Goal: Transaction & Acquisition: Obtain resource

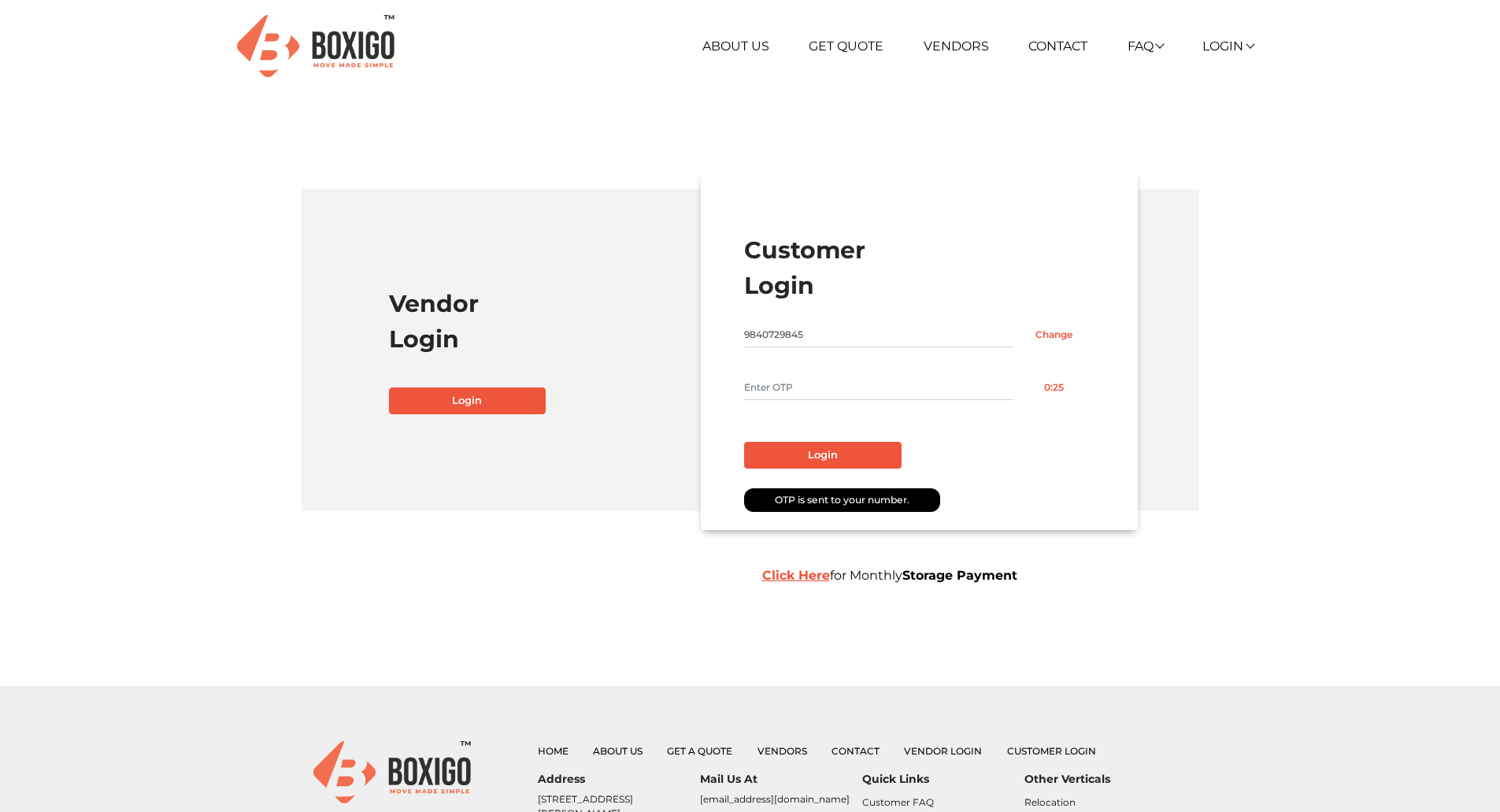
click at [785, 385] on input "text" at bounding box center [878, 387] width 269 height 25
type input "6113"
click at [789, 449] on button "Login" at bounding box center [822, 455] width 158 height 27
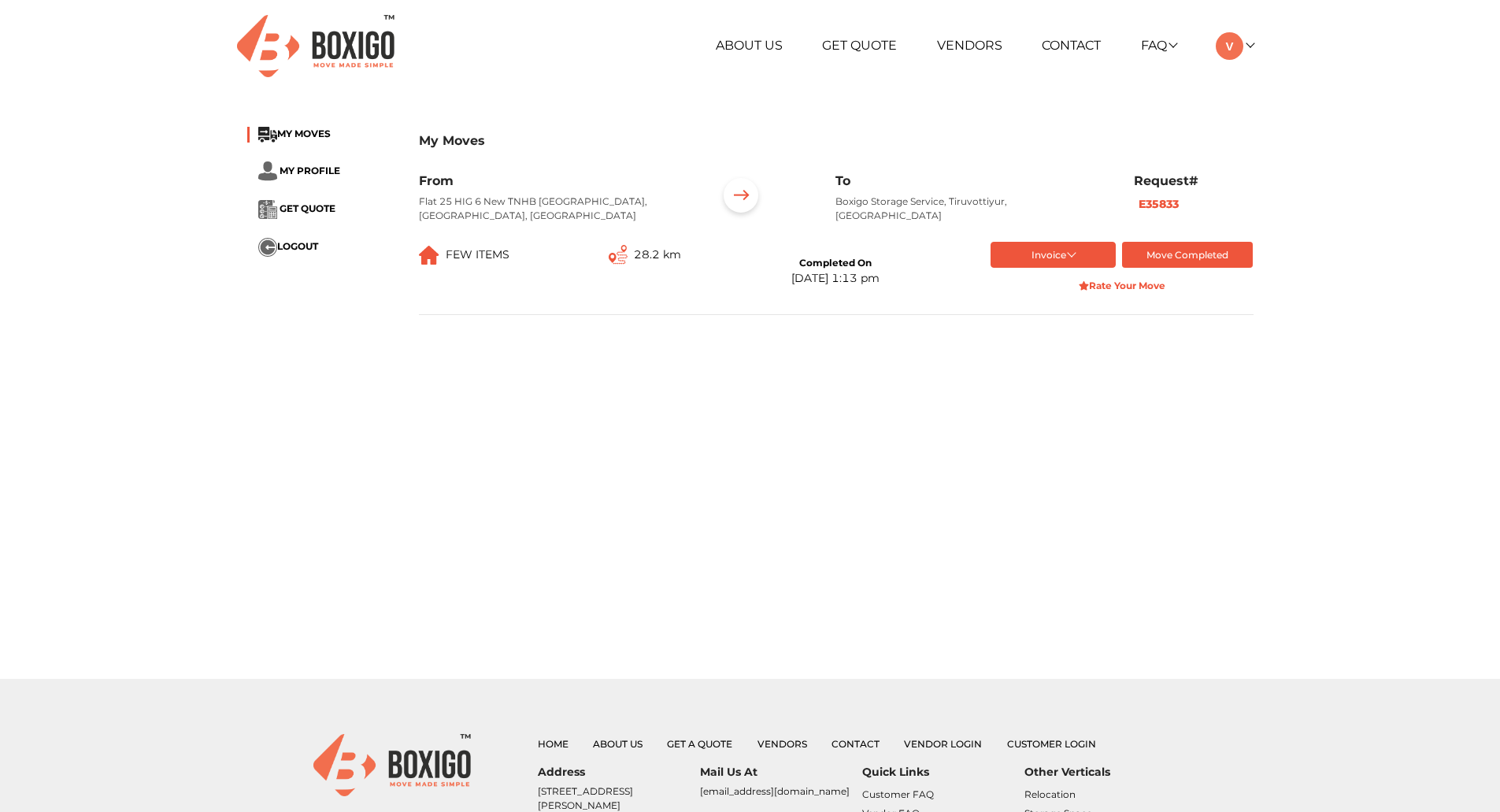
click at [1166, 203] on b "E35833" at bounding box center [1158, 203] width 40 height 14
click at [1065, 242] on button "Invoice" at bounding box center [1053, 255] width 125 height 26
click at [1025, 316] on button "List of Goods" at bounding box center [1053, 328] width 126 height 23
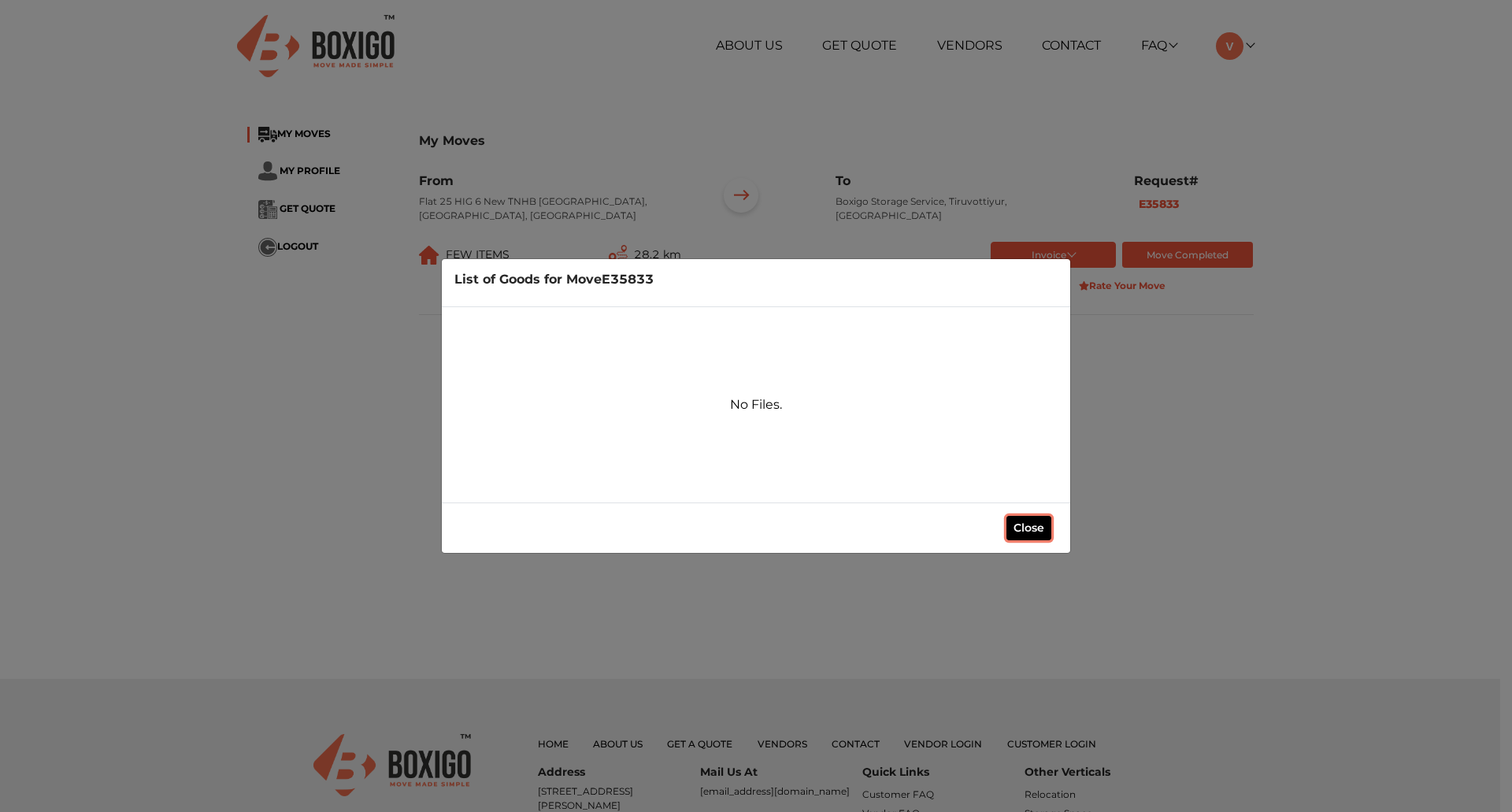
click at [1026, 524] on button "Close" at bounding box center [1029, 528] width 45 height 24
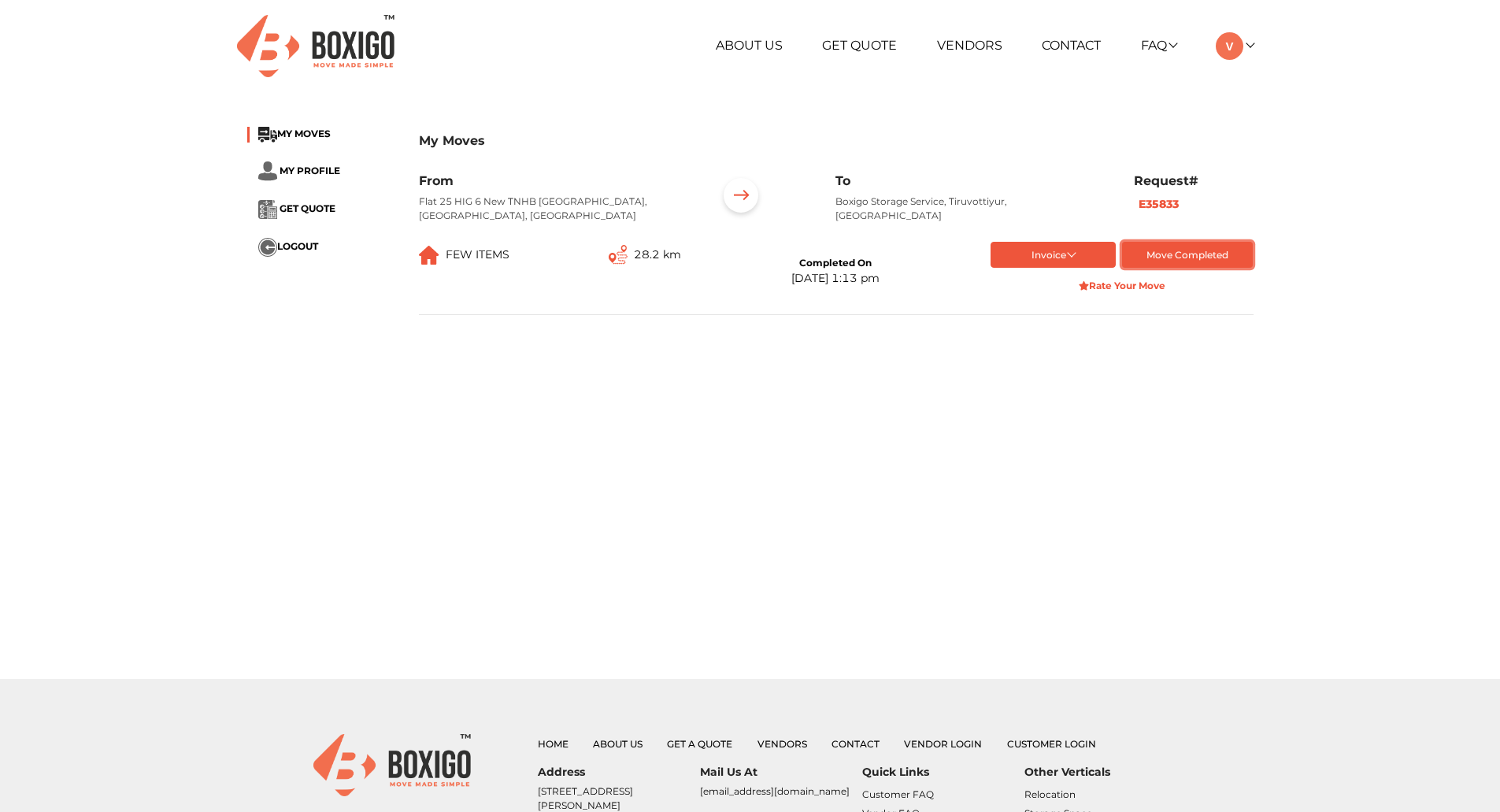
click at [1209, 243] on button "Move Completed" at bounding box center [1187, 255] width 132 height 26
click at [745, 199] on img at bounding box center [741, 198] width 49 height 49
click at [324, 206] on span "GET QUOTE" at bounding box center [307, 208] width 56 height 12
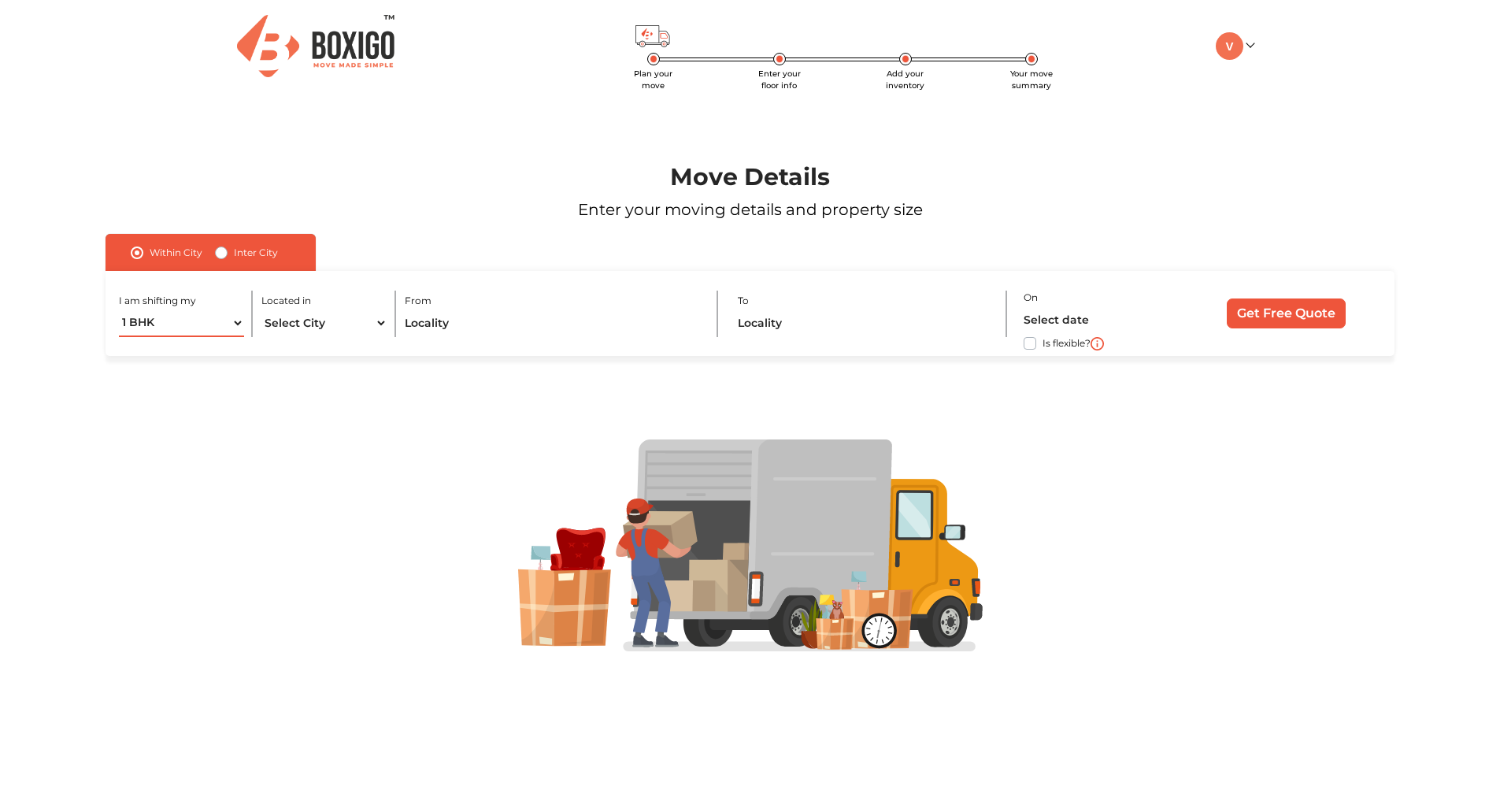
click at [198, 327] on select "1 BHK 2 BHK 3 BHK 3 + BHK FEW ITEMS" at bounding box center [181, 324] width 126 height 28
click at [346, 329] on select "Select City [GEOGRAPHIC_DATA] [GEOGRAPHIC_DATA] [GEOGRAPHIC_DATA] [GEOGRAPHIC_D…" at bounding box center [324, 324] width 126 height 28
click at [1243, 46] on img at bounding box center [1229, 47] width 28 height 28
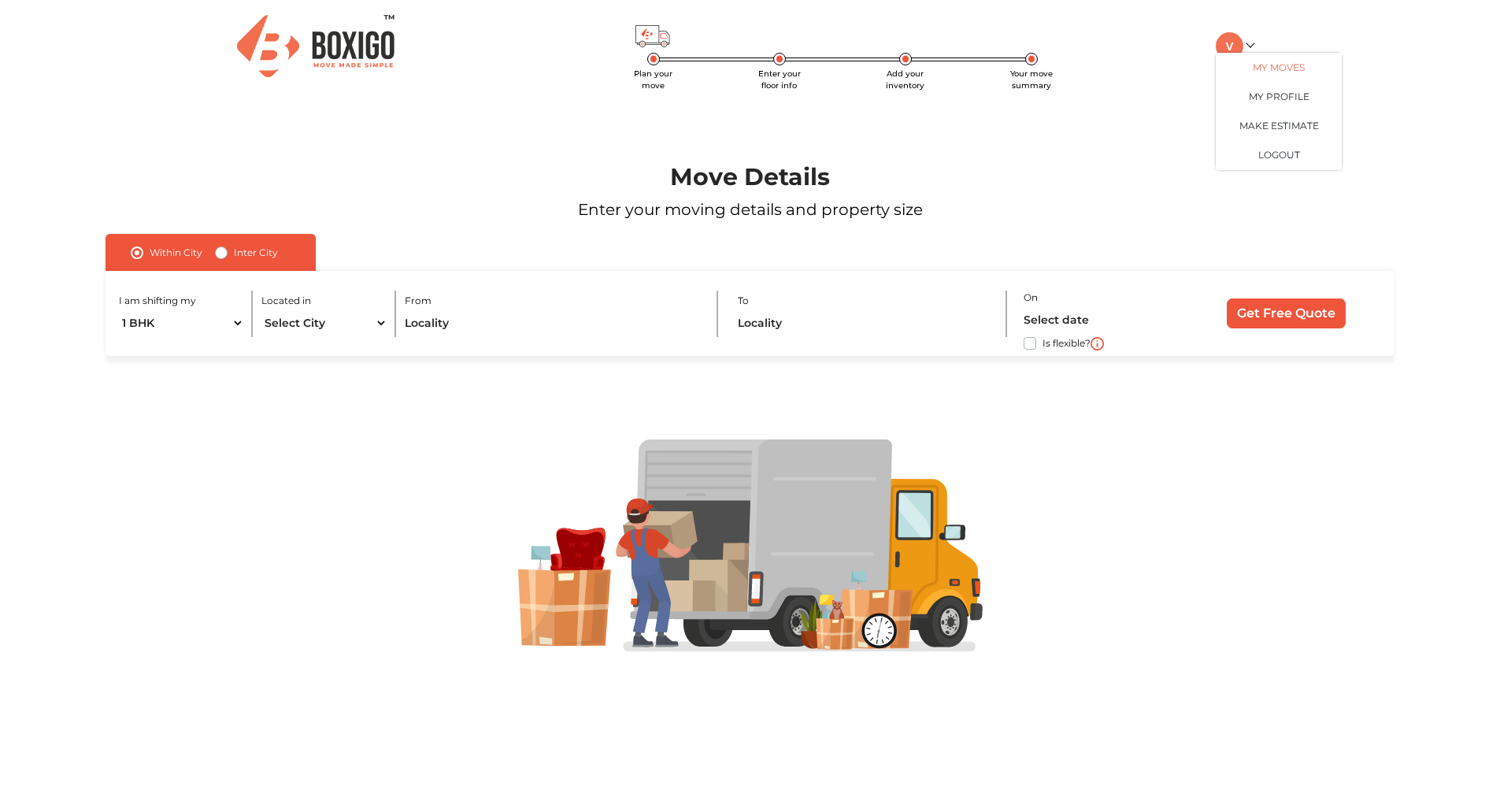
click at [1280, 64] on link "My Moves" at bounding box center [1278, 67] width 126 height 29
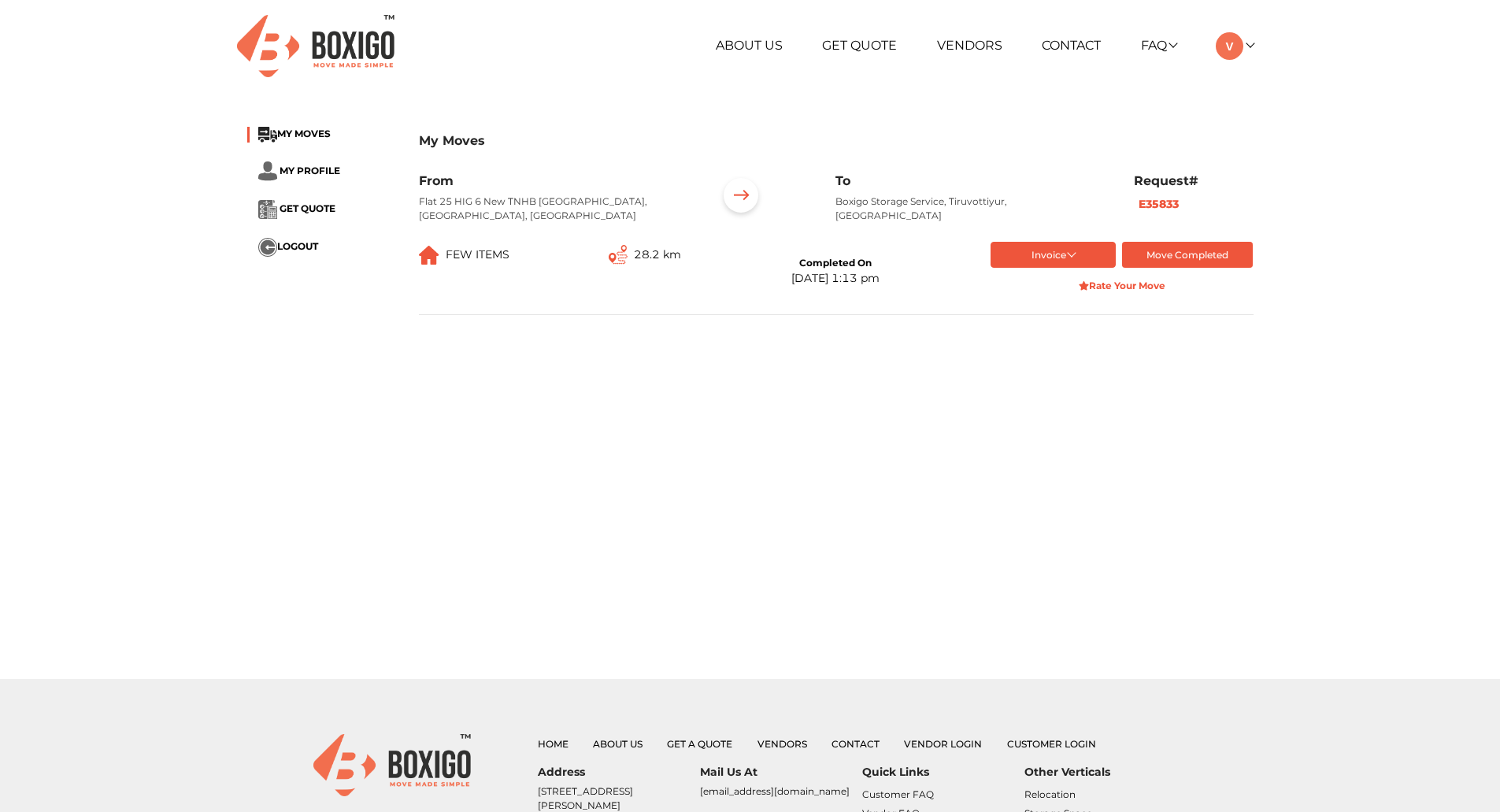
drag, startPoint x: 834, startPoint y: 202, endPoint x: 1097, endPoint y: 209, distance: 263.1
click at [1097, 209] on div "To Boxigo Storage Service, Tiruvottiyur, [GEOGRAPHIC_DATA]" at bounding box center [972, 204] width 298 height 63
click at [1013, 439] on main "My Moves MY MOVES MY PROFILE GET QUOTE LOGOUT My Moves From Flat 25 HIG 6 [GEOG…" at bounding box center [750, 395] width 1500 height 567
click at [1067, 248] on button "Invoice" at bounding box center [1053, 255] width 125 height 26
click at [1040, 293] on button "Final Invoice Bill" at bounding box center [1053, 304] width 126 height 23
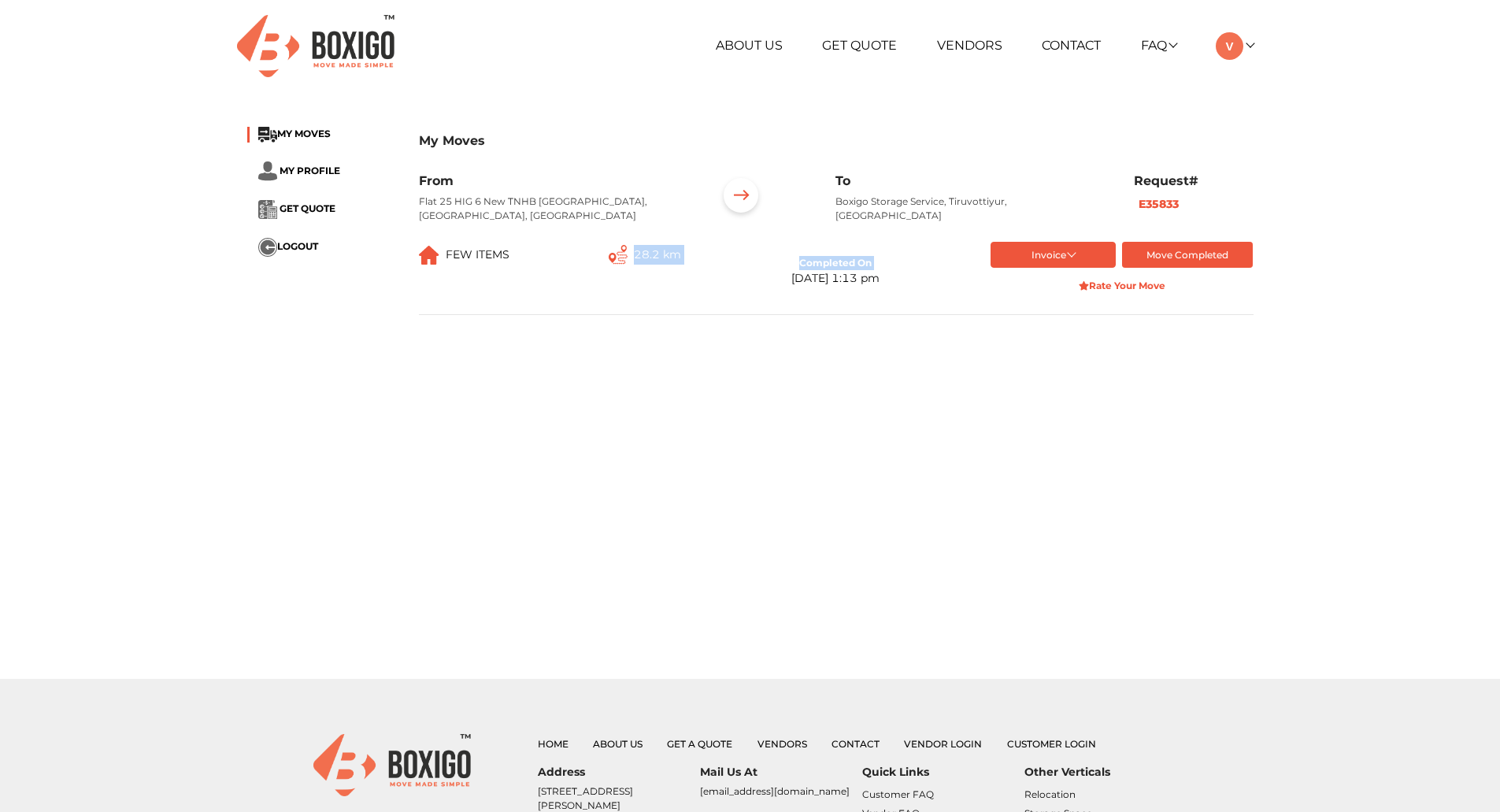
drag, startPoint x: 646, startPoint y: 236, endPoint x: 706, endPoint y: 240, distance: 60.1
click at [706, 242] on div "FEW ITEMS 28.2 km Completed On [DATE] 1:13 pm Invoice full Order summary Final …" at bounding box center [835, 272] width 858 height 60
click at [1009, 365] on main "My Moves MY MOVES MY PROFILE GET QUOTE LOGOUT My Moves From Flat 25 HIG 6 [GEOG…" at bounding box center [750, 395] width 1500 height 567
click at [313, 212] on span "GET QUOTE" at bounding box center [307, 208] width 56 height 12
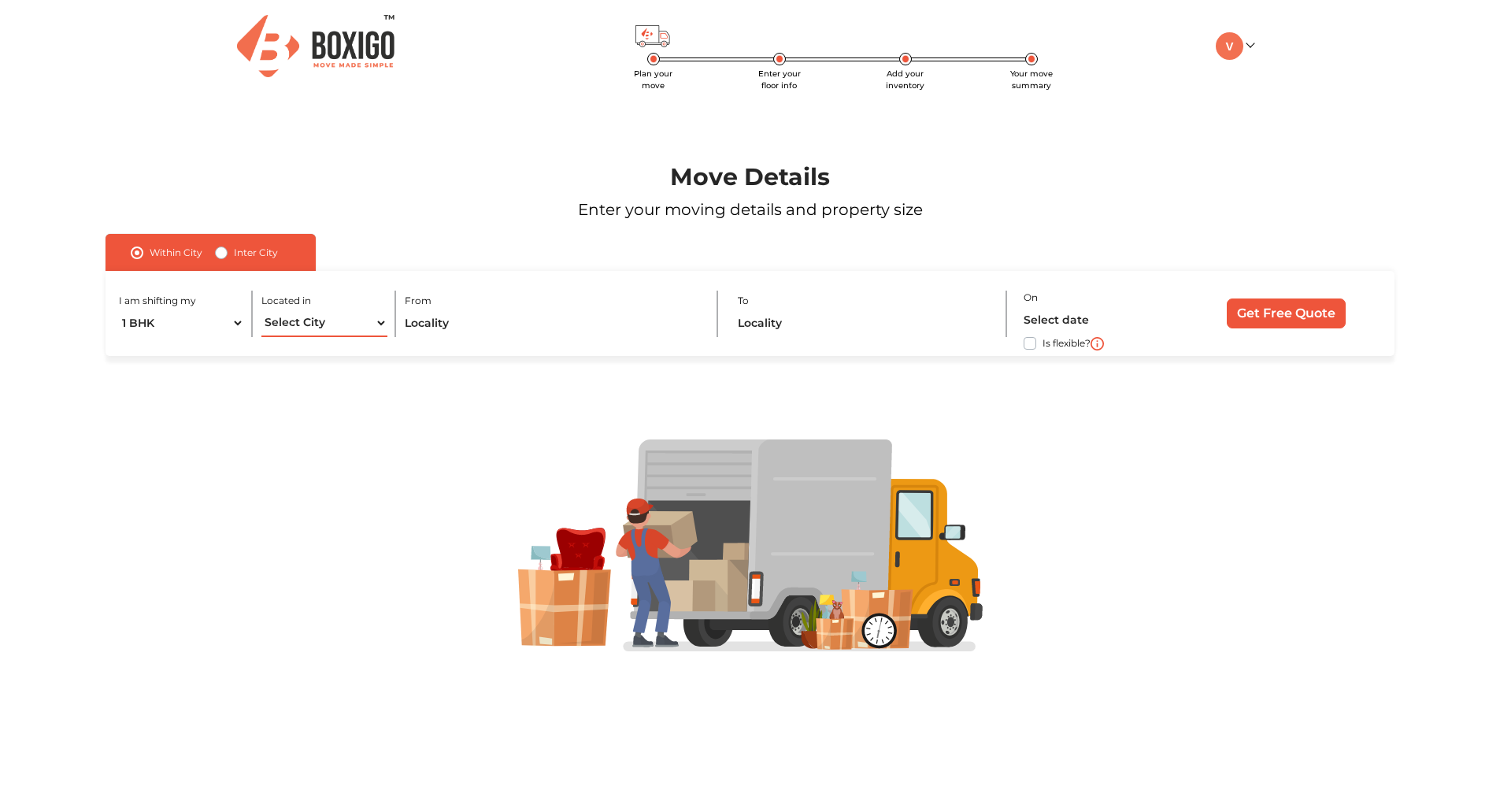
click at [335, 322] on select "Select City [GEOGRAPHIC_DATA] [GEOGRAPHIC_DATA] [GEOGRAPHIC_DATA] [GEOGRAPHIC_D…" at bounding box center [324, 324] width 126 height 28
click at [182, 324] on select "1 BHK 2 BHK 3 BHK 3 + BHK FEW ITEMS" at bounding box center [181, 324] width 126 height 28
select select "FEW ITEMS"
click at [119, 310] on select "1 BHK 2 BHK 3 BHK 3 + BHK FEW ITEMS" at bounding box center [181, 324] width 126 height 28
click at [203, 388] on div at bounding box center [750, 544] width 1404 height 378
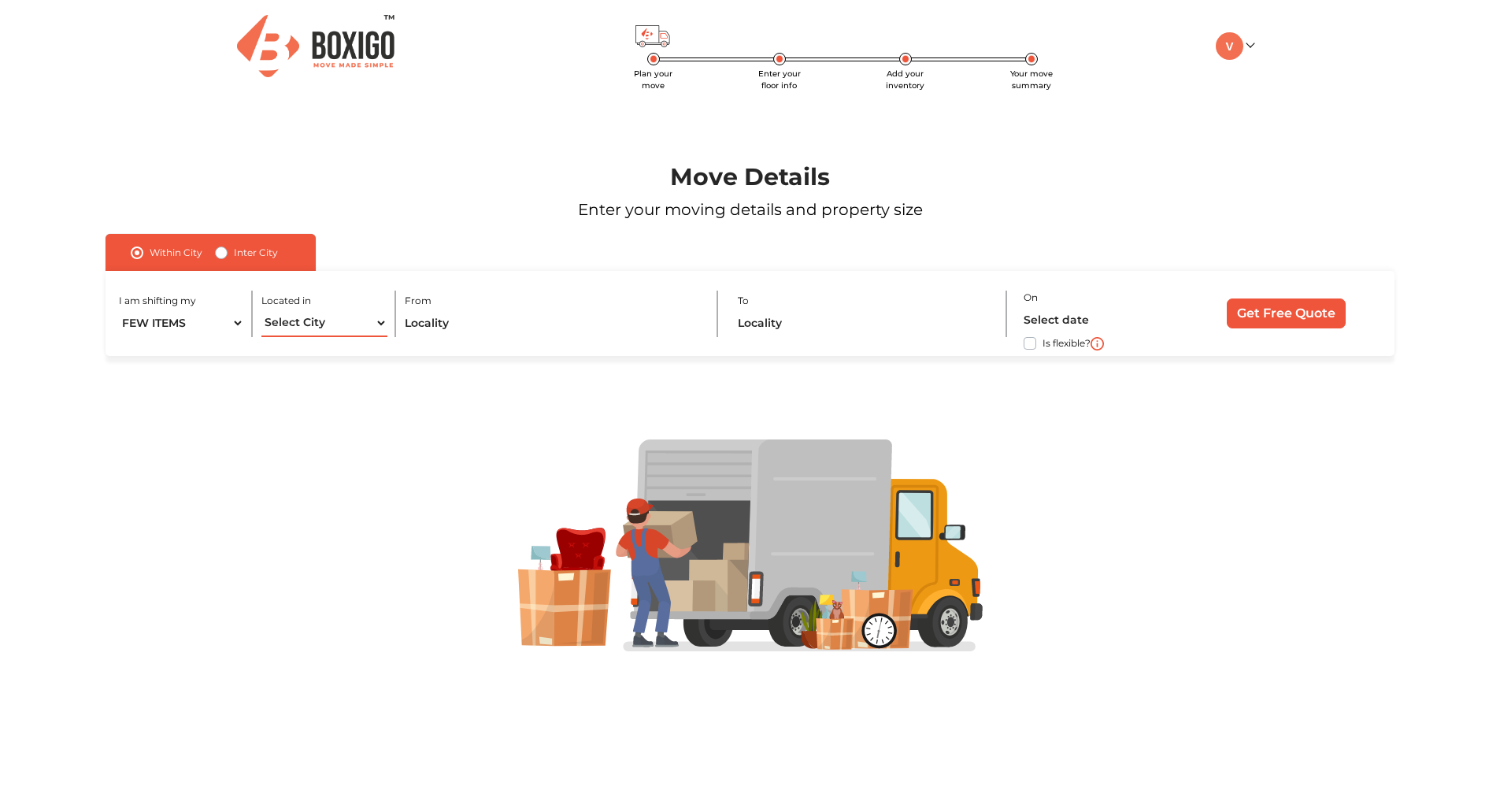
click at [319, 324] on select "Select City [GEOGRAPHIC_DATA] [GEOGRAPHIC_DATA] [GEOGRAPHIC_DATA] [GEOGRAPHIC_D…" at bounding box center [324, 324] width 126 height 28
select select "[GEOGRAPHIC_DATA]"
click at [261, 310] on select "Select City [GEOGRAPHIC_DATA] [GEOGRAPHIC_DATA] [GEOGRAPHIC_DATA] [GEOGRAPHIC_D…" at bounding box center [324, 324] width 126 height 28
click at [431, 311] on input "text" at bounding box center [553, 324] width 295 height 28
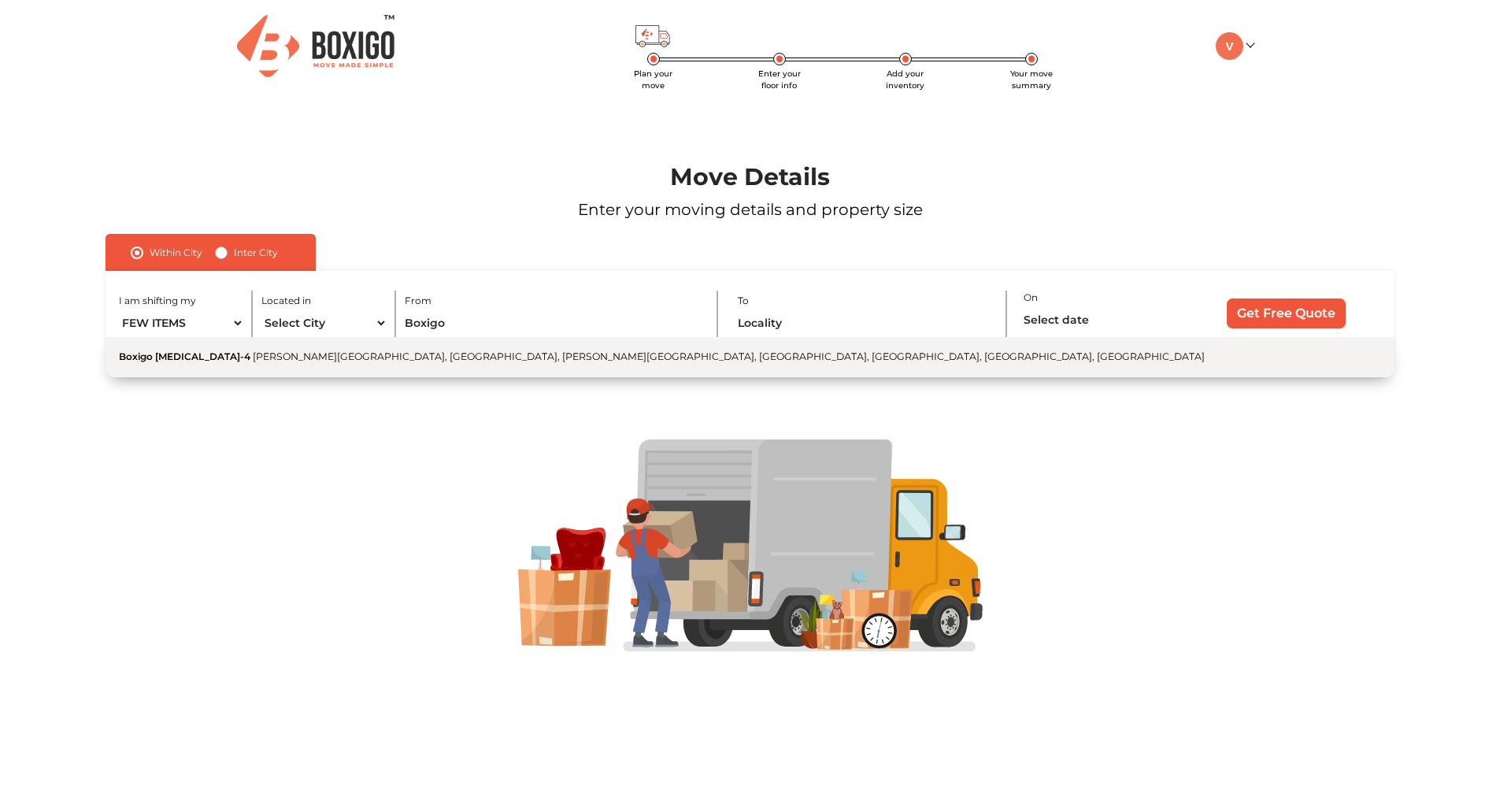
click at [411, 359] on span "[PERSON_NAME][GEOGRAPHIC_DATA], [GEOGRAPHIC_DATA], [PERSON_NAME][GEOGRAPHIC_DAT…" at bounding box center [729, 356] width 952 height 12
type input "Boxigo [MEDICAL_DATA]-[STREET_ADDRESS][PERSON_NAME][PERSON_NAME]"
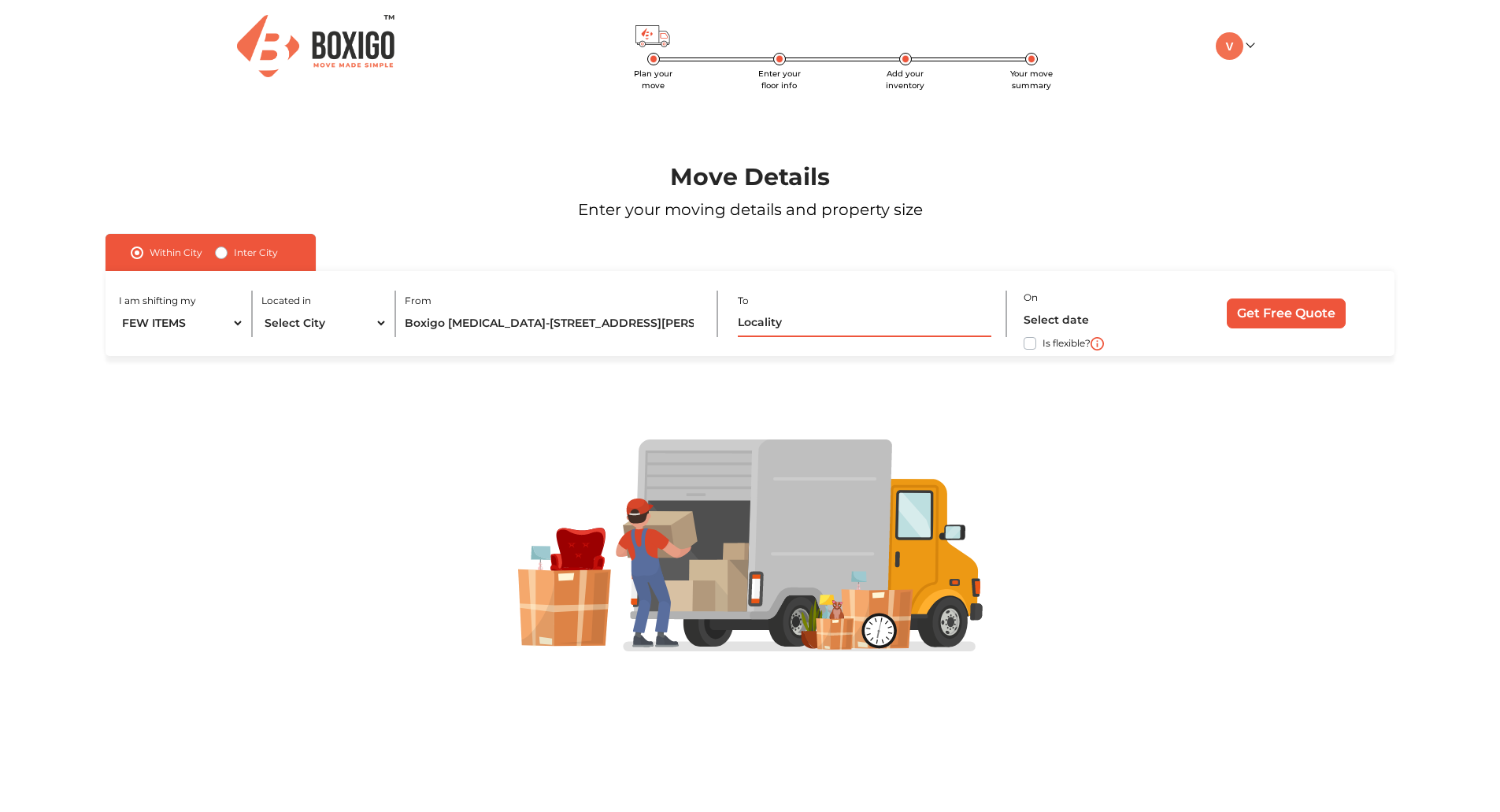
click at [773, 327] on input "text" at bounding box center [863, 324] width 253 height 28
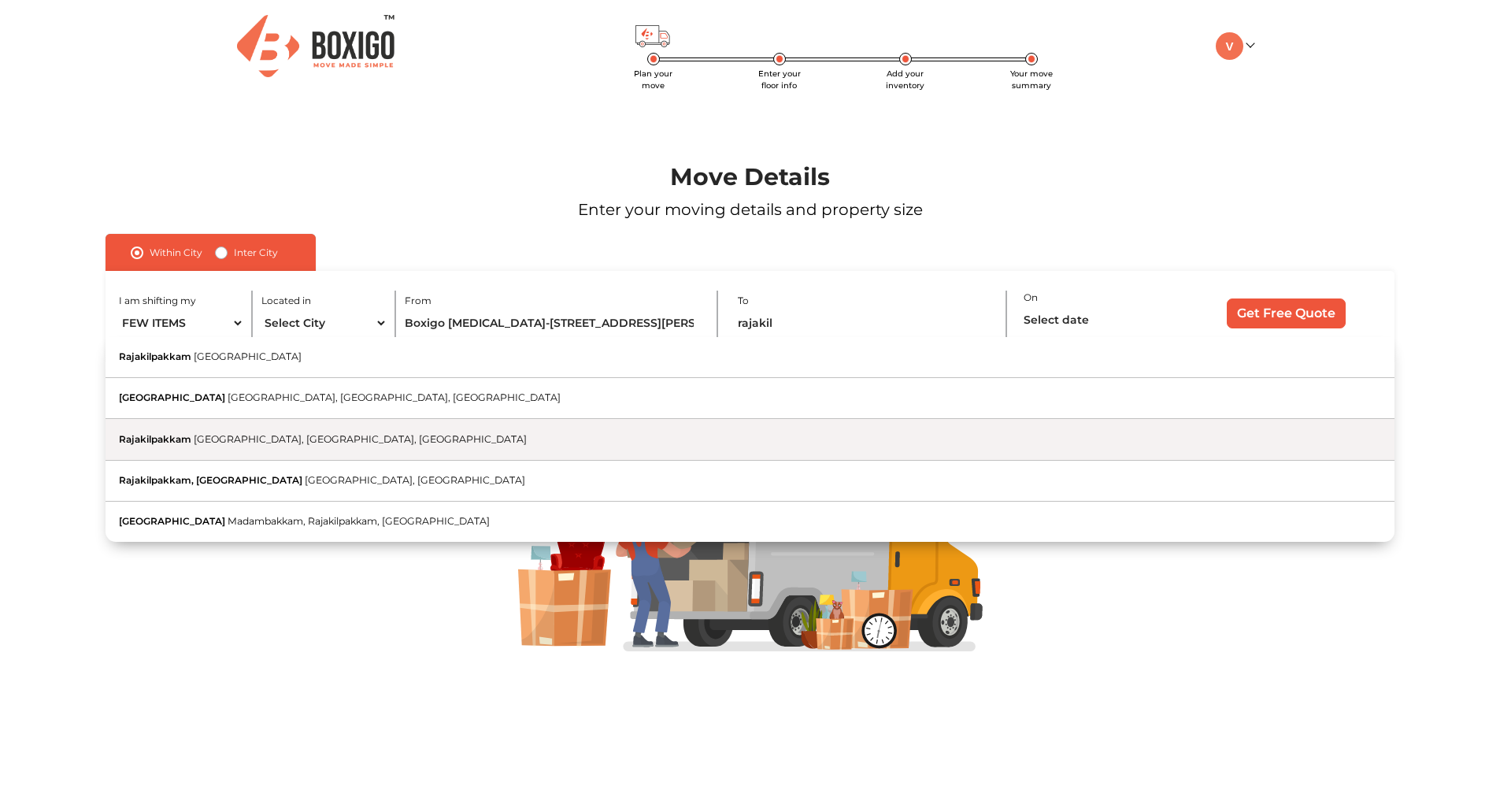
click at [238, 437] on span "[GEOGRAPHIC_DATA], [GEOGRAPHIC_DATA], [GEOGRAPHIC_DATA]" at bounding box center [360, 439] width 333 height 12
type input "Rajakilpakkam, [GEOGRAPHIC_DATA], [GEOGRAPHIC_DATA], [GEOGRAPHIC_DATA]"
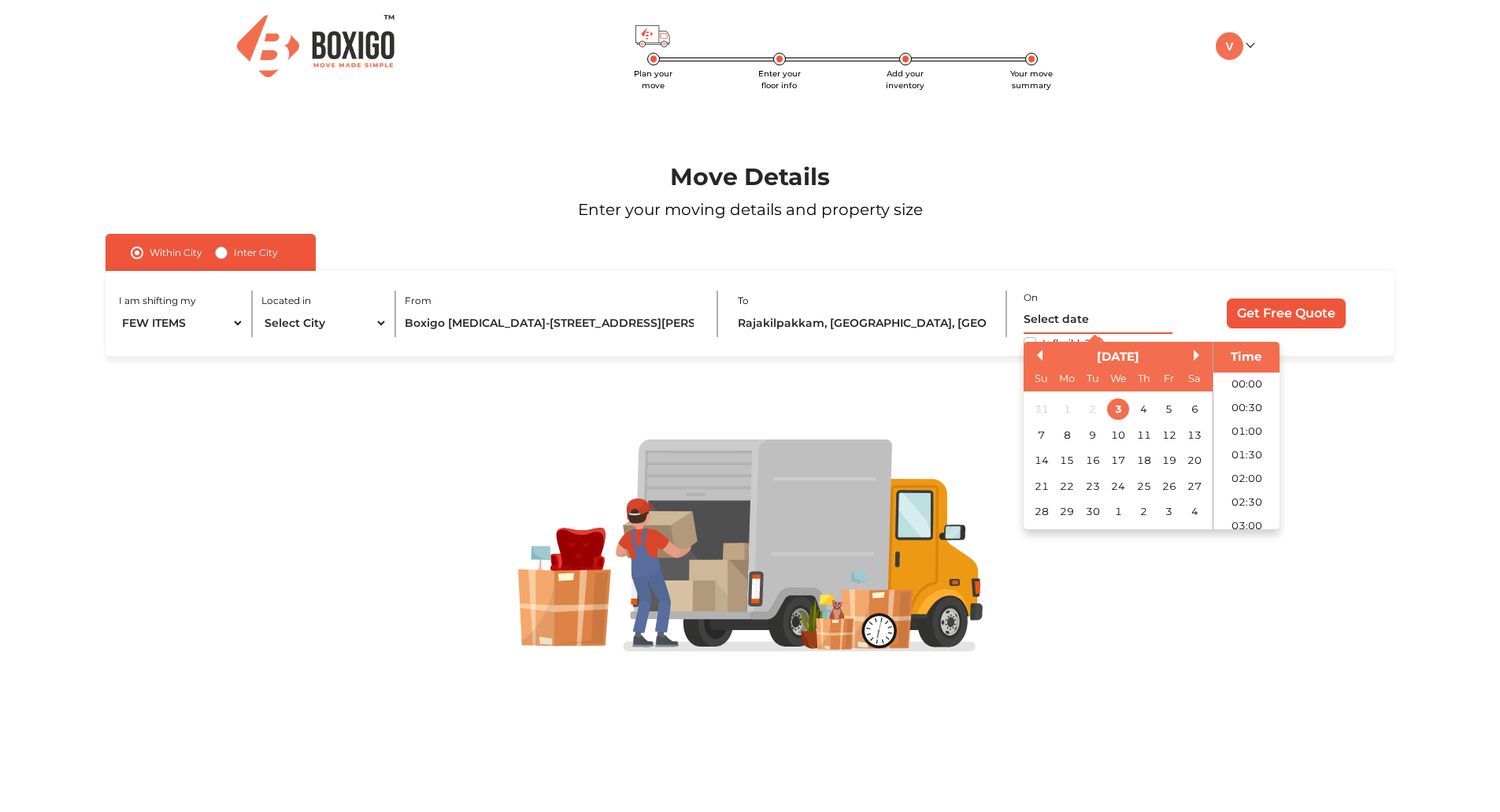
click at [1035, 310] on input "text" at bounding box center [1098, 320] width 148 height 28
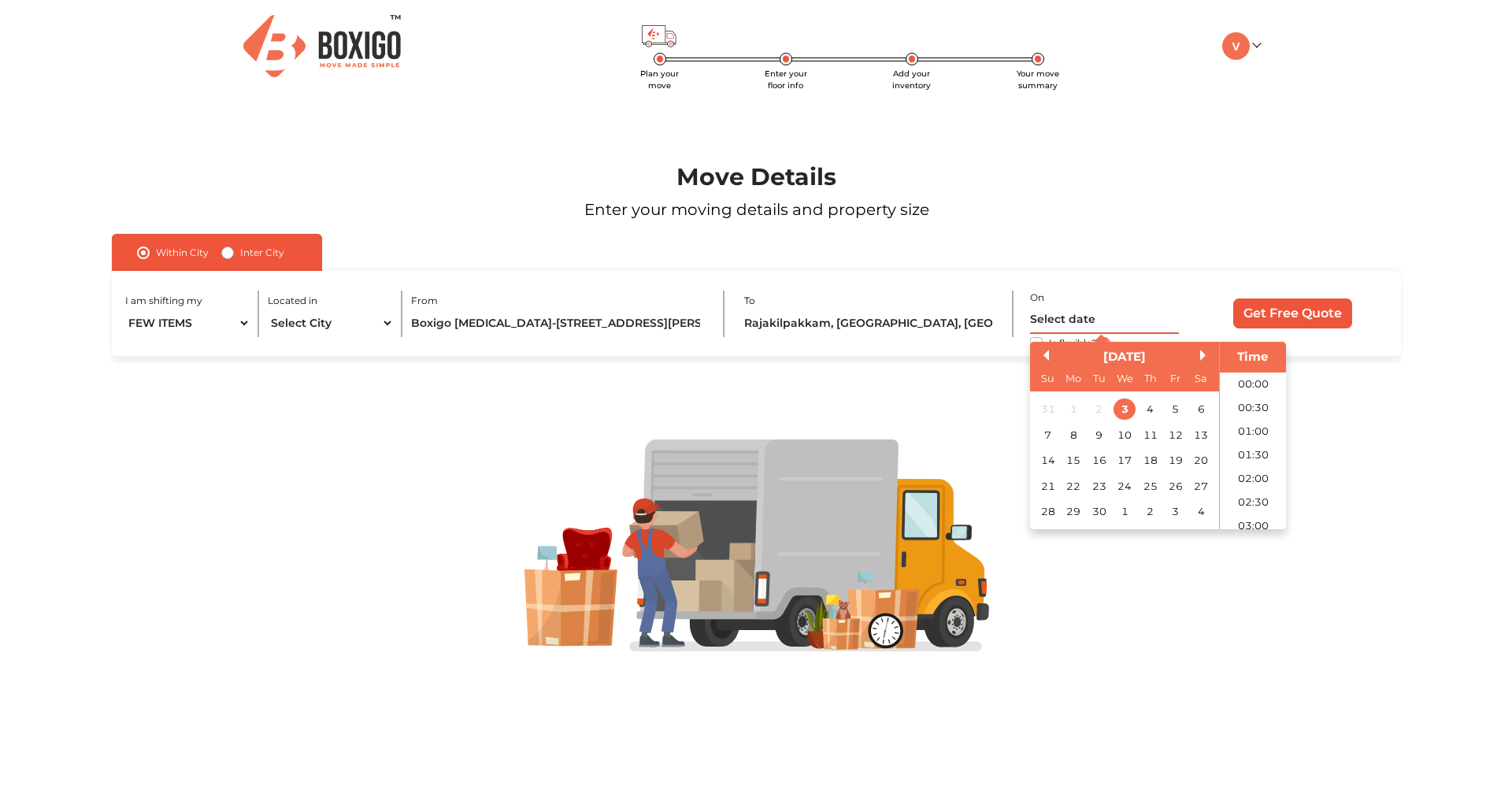
scroll to position [666, 0]
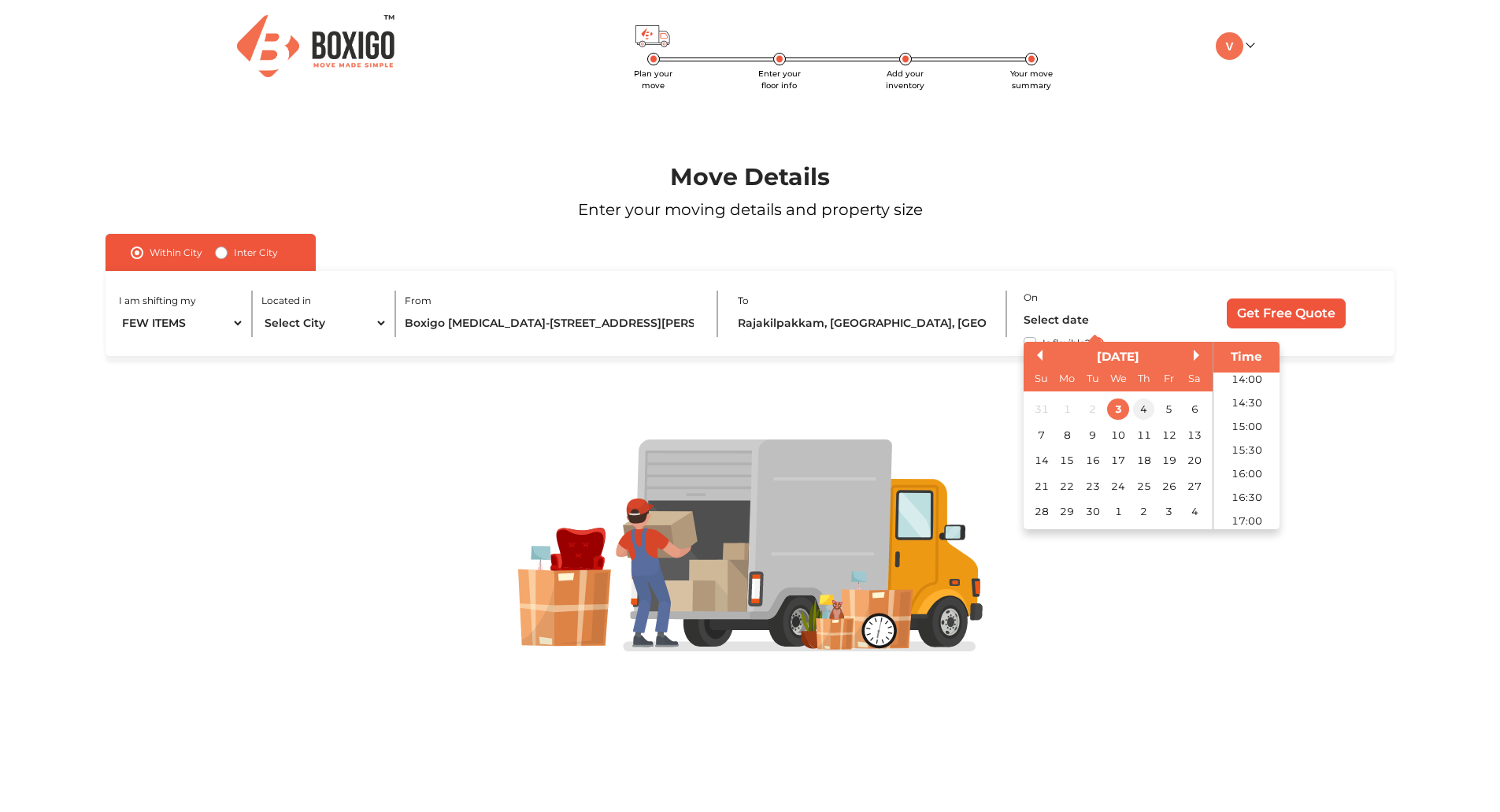
click at [1144, 411] on div "4" at bounding box center [1143, 409] width 21 height 21
type input "[DATE] 12:00 AM"
click at [788, 392] on div at bounding box center [750, 544] width 1404 height 378
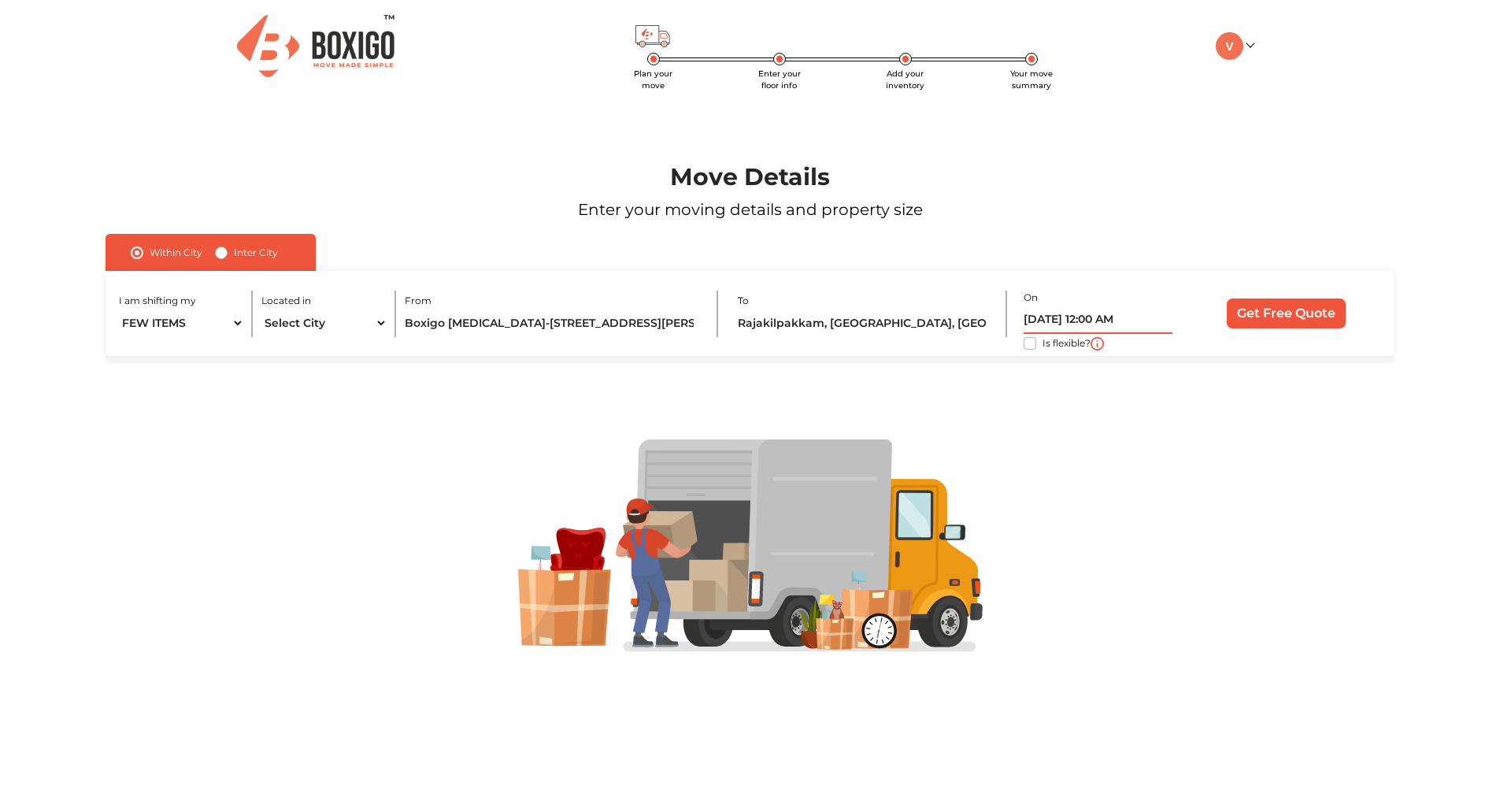
click at [1037, 325] on input "[DATE] 12:00 AM" at bounding box center [1098, 320] width 148 height 28
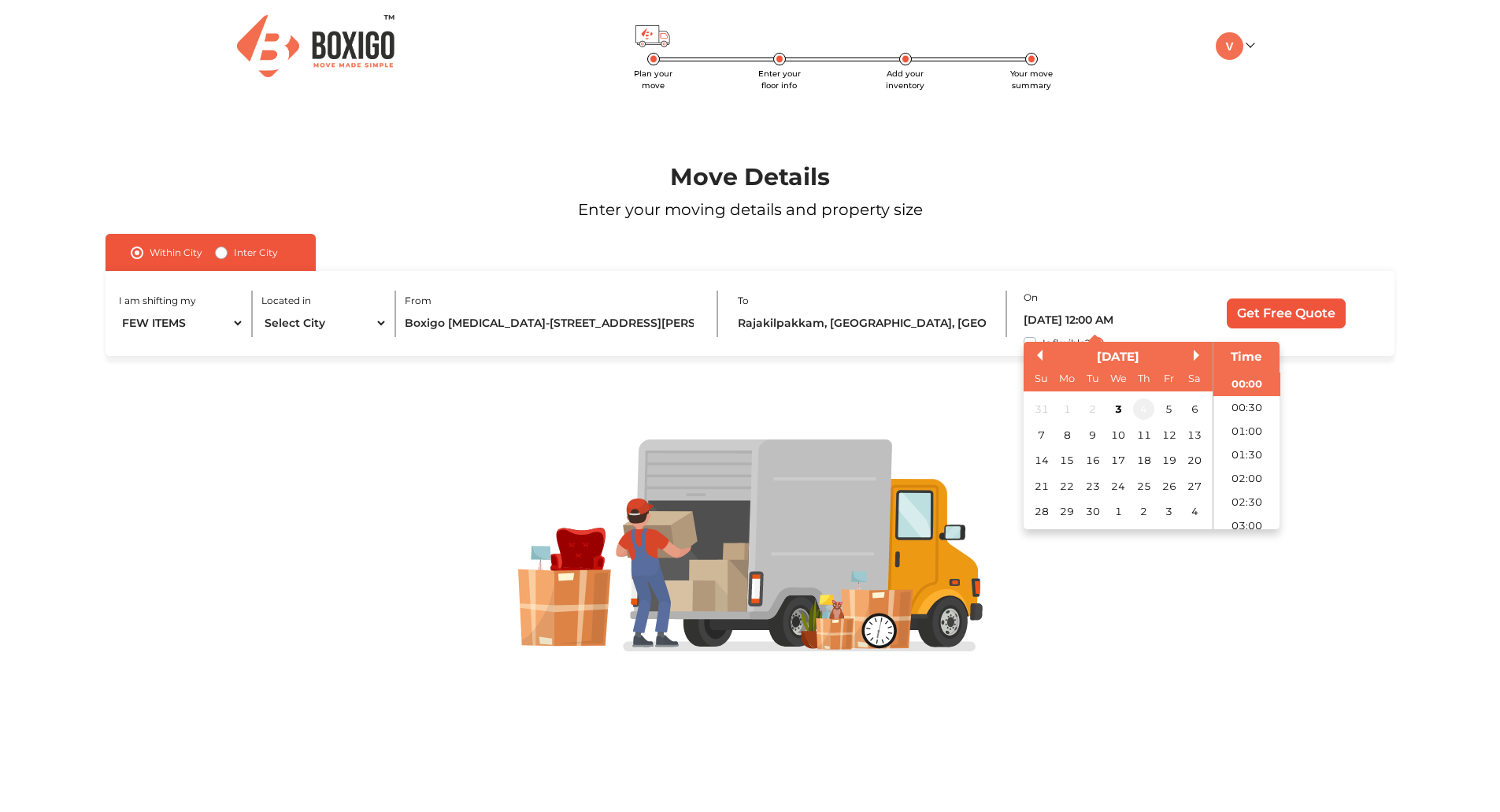
click at [1144, 410] on div "4" at bounding box center [1143, 409] width 21 height 21
click at [1407, 503] on div at bounding box center [750, 546] width 1381 height 213
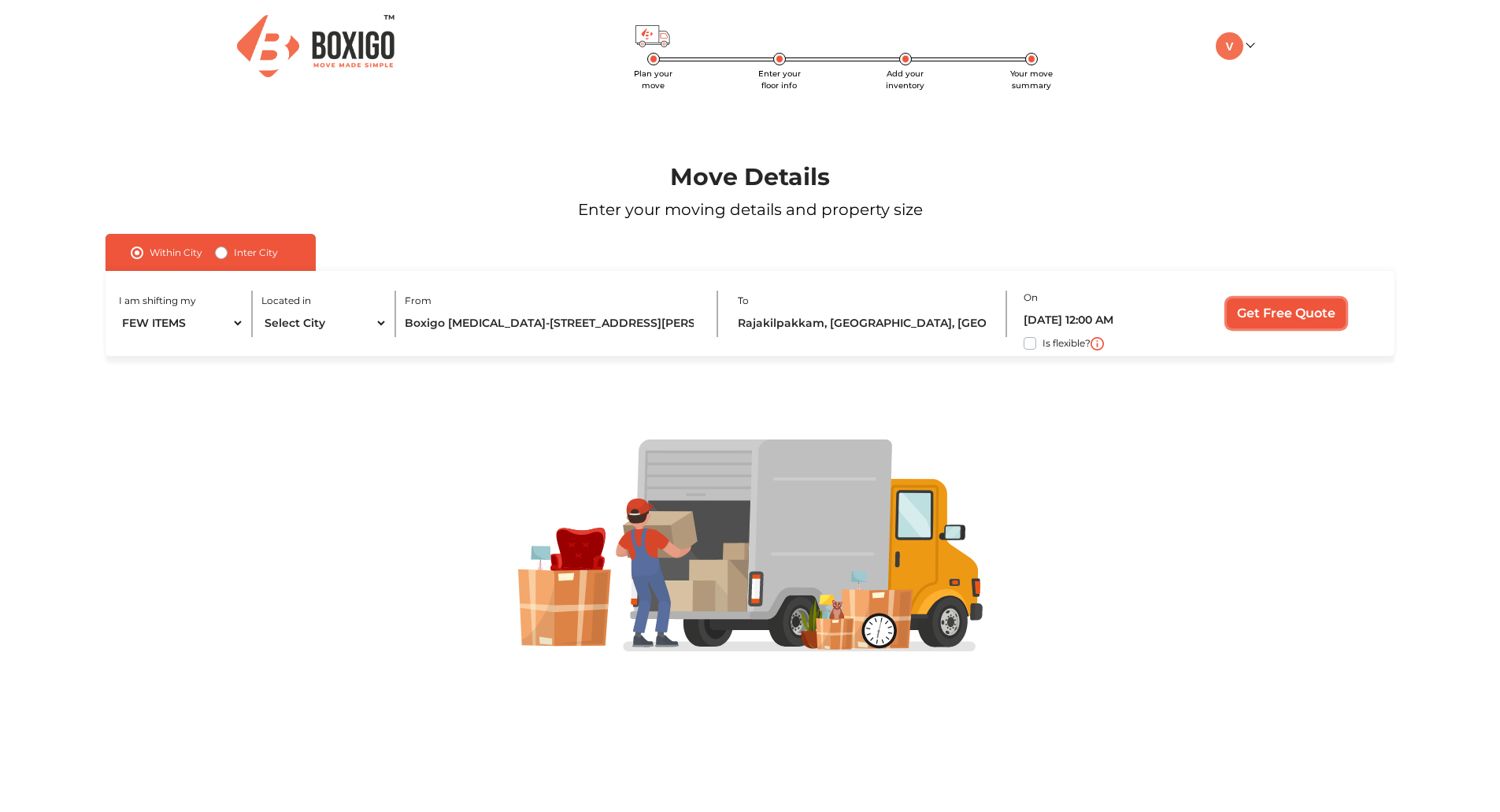
click at [1273, 310] on input "Get Free Quote" at bounding box center [1285, 314] width 119 height 30
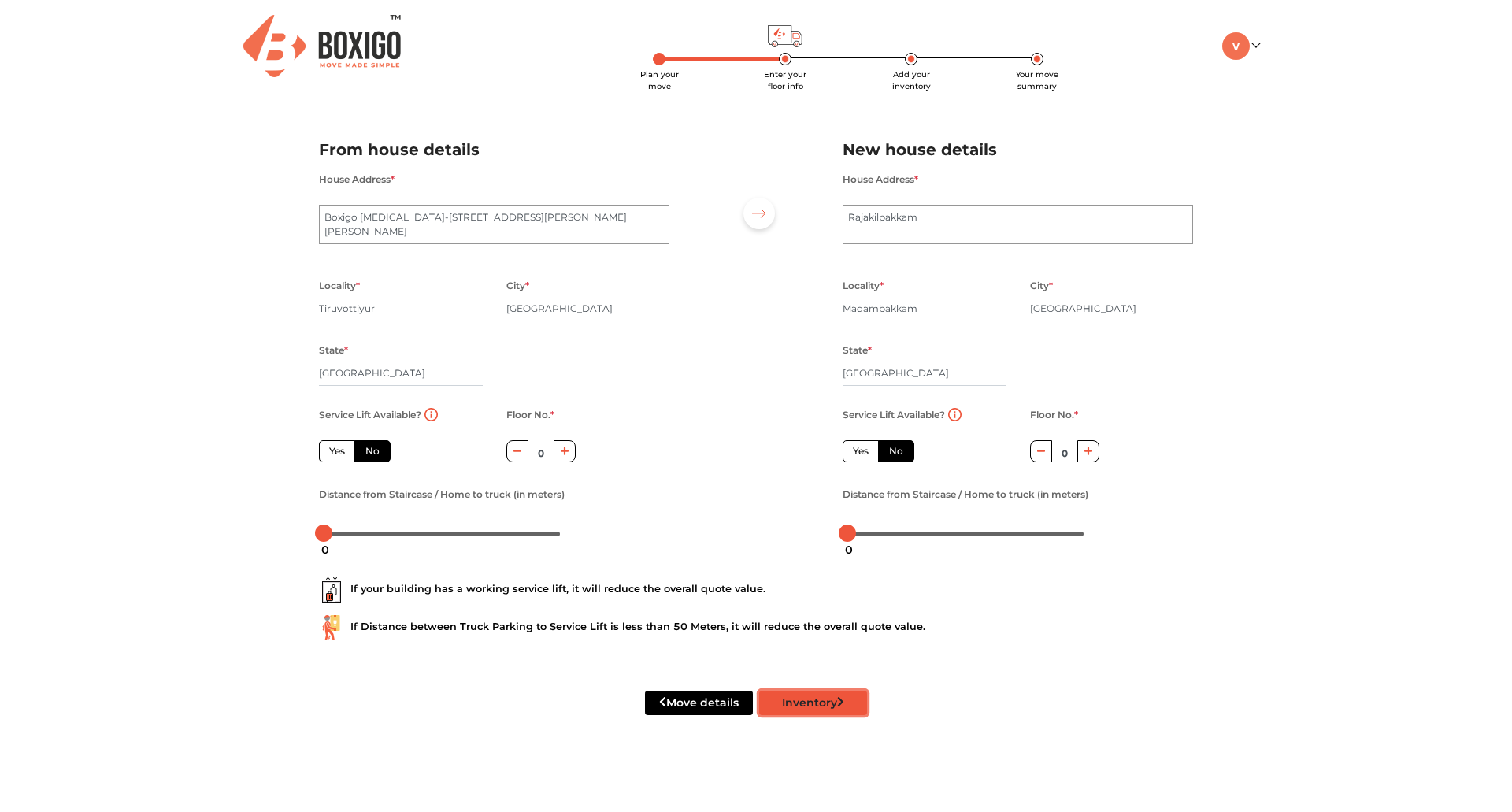
click at [828, 704] on button "Inventory" at bounding box center [813, 703] width 108 height 24
radio input "true"
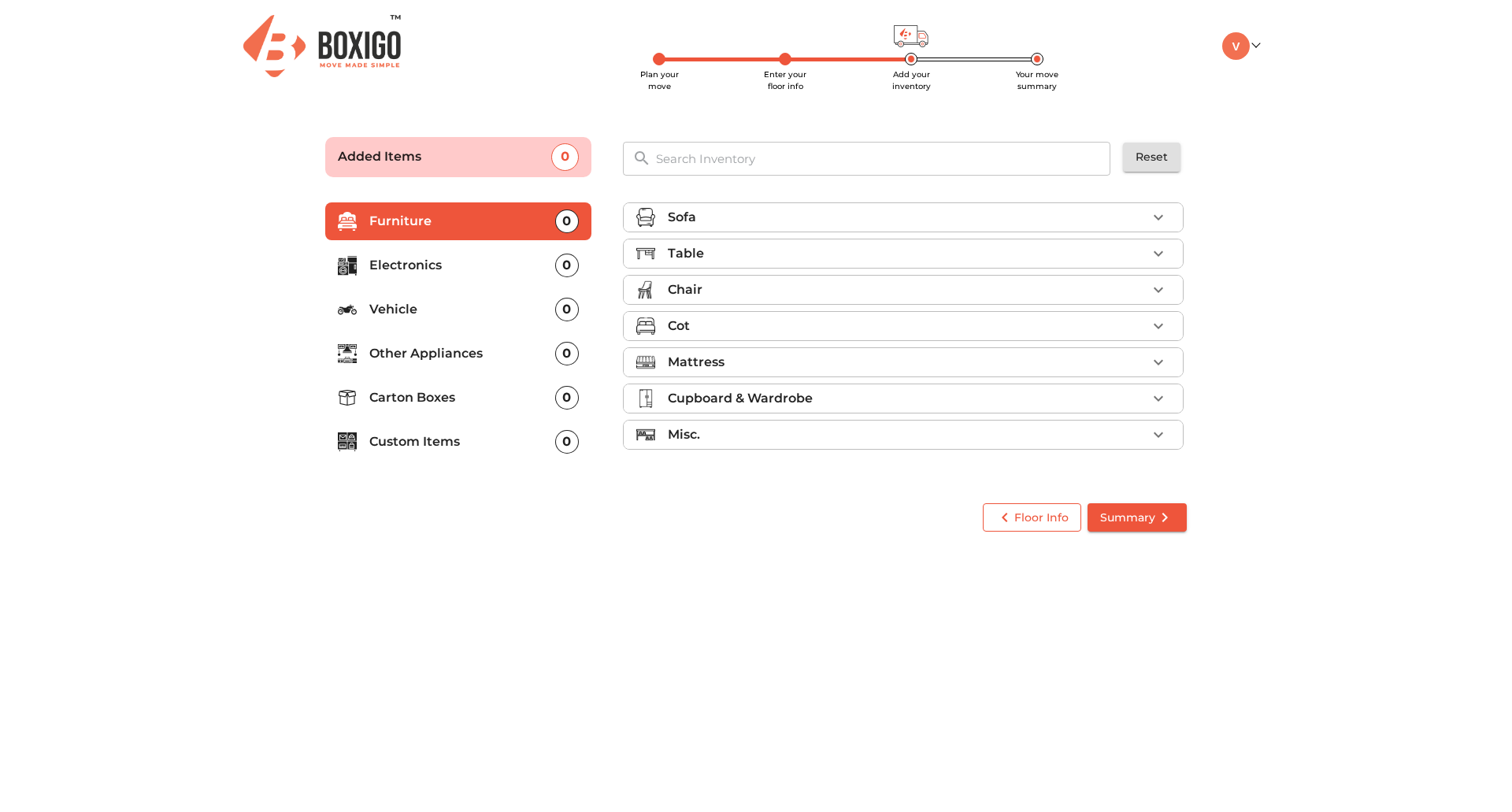
click at [1014, 514] on icon "button" at bounding box center [1004, 517] width 19 height 19
